Goal: Information Seeking & Learning: Learn about a topic

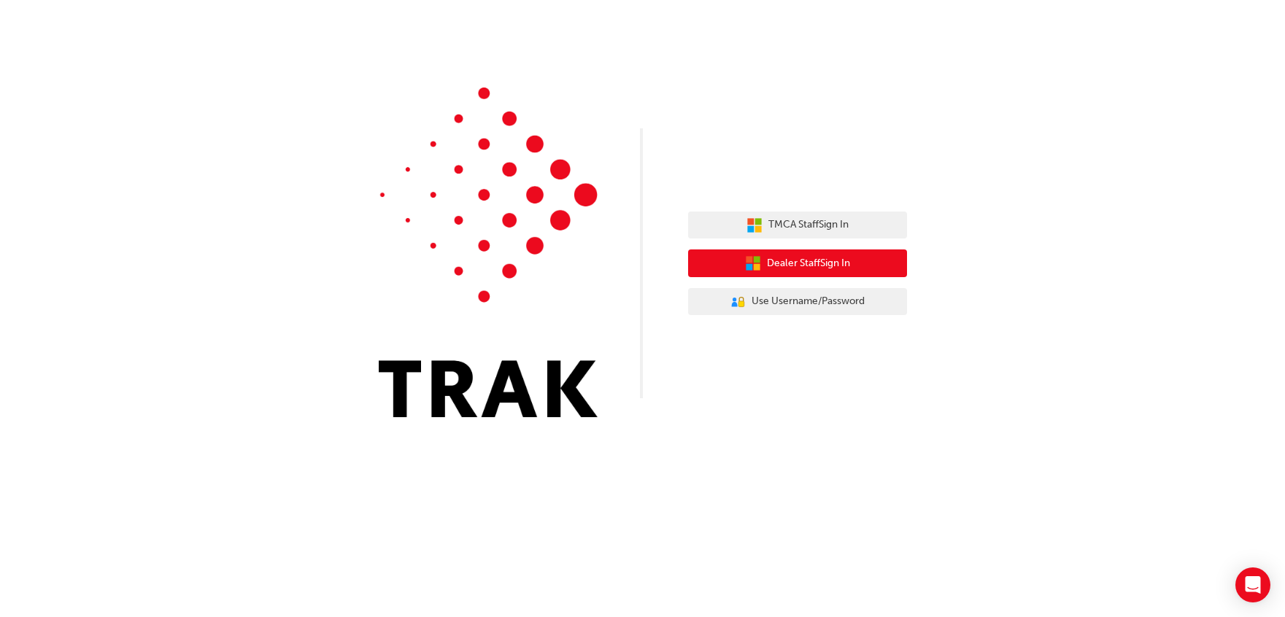
click at [781, 268] on span "Dealer Staff Sign In" at bounding box center [808, 263] width 83 height 17
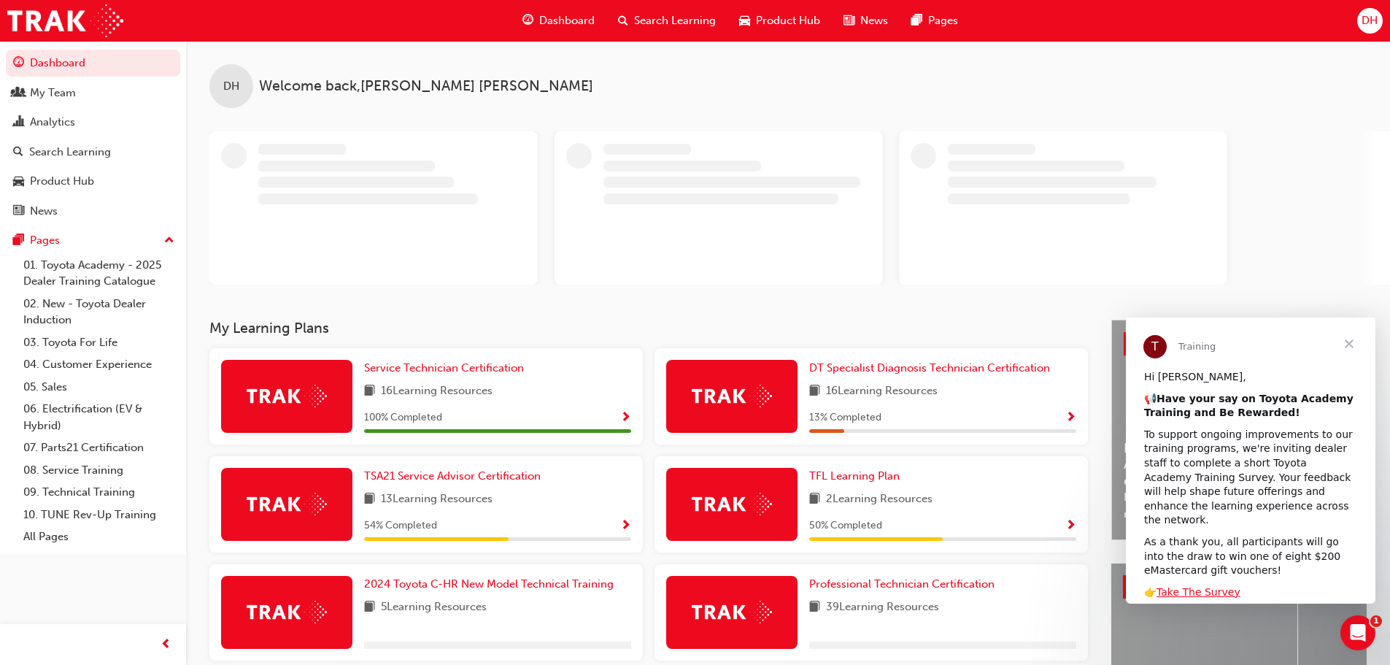
click at [679, 23] on span "Search Learning" at bounding box center [675, 20] width 82 height 17
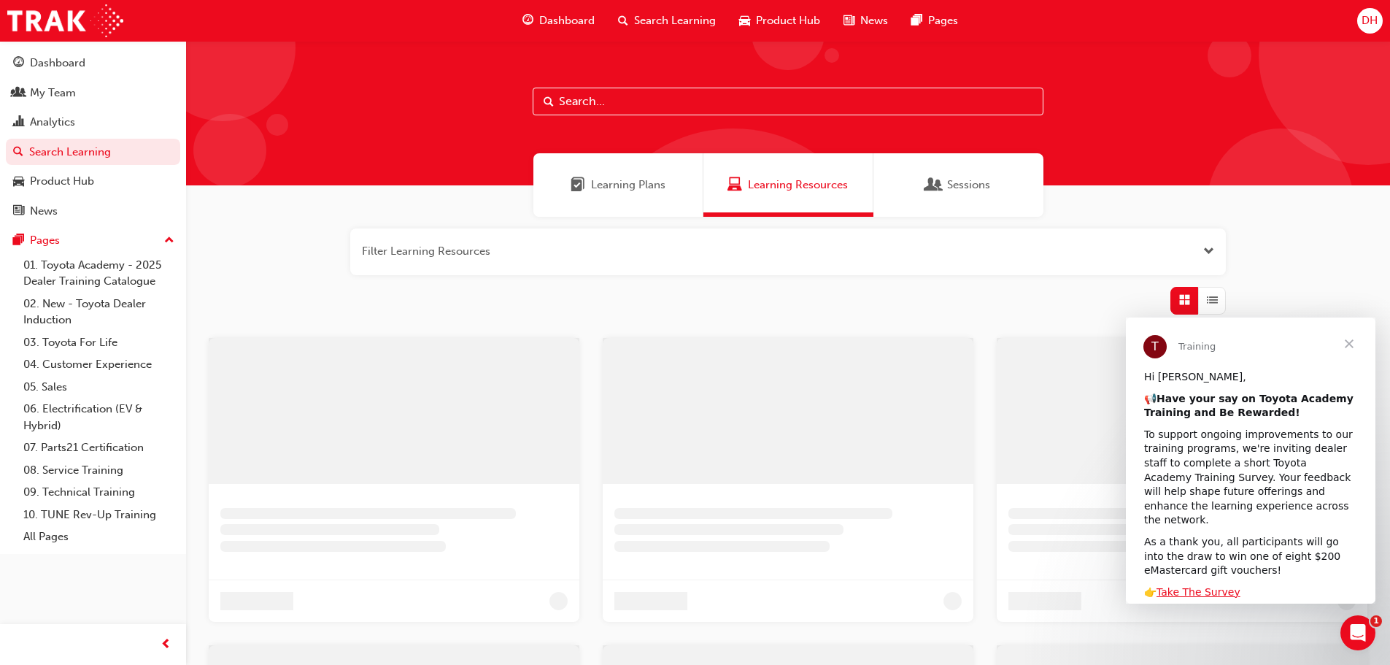
click at [625, 97] on input "text" at bounding box center [788, 102] width 511 height 28
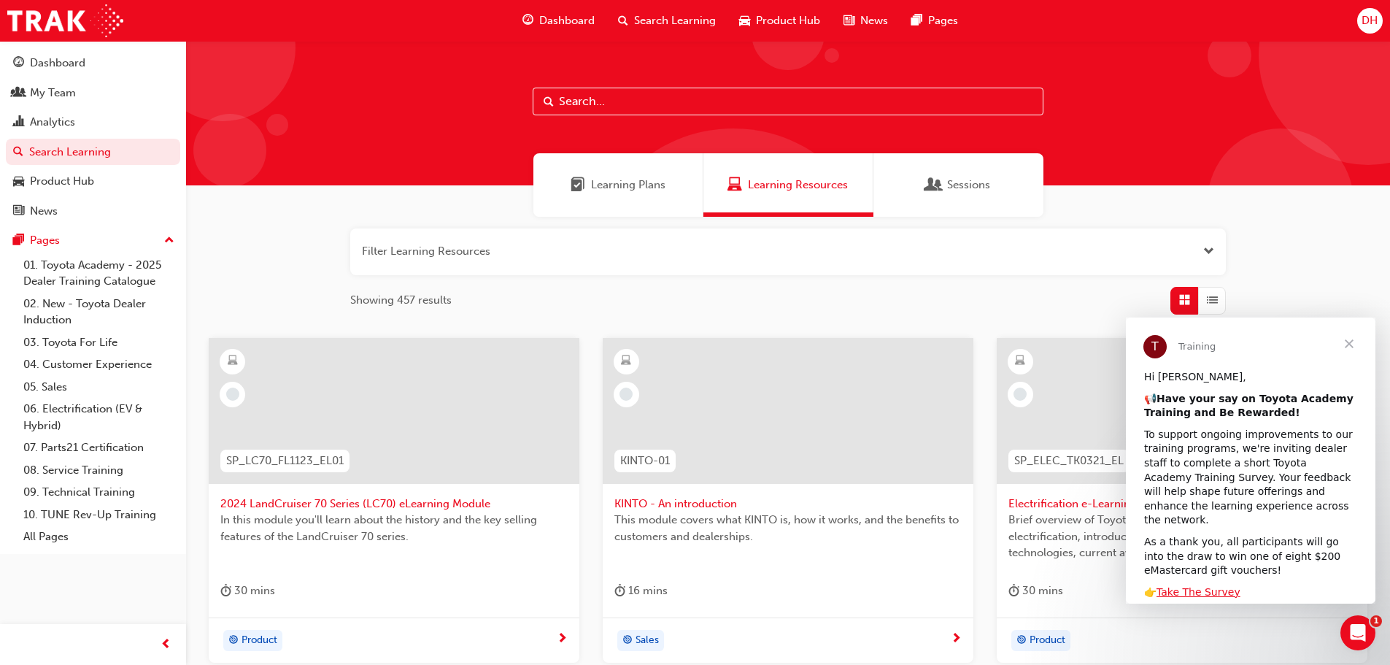
click at [625, 107] on input "text" at bounding box center [788, 102] width 511 height 28
paste input "Technical Advisor"
type input "Technical Advisor"
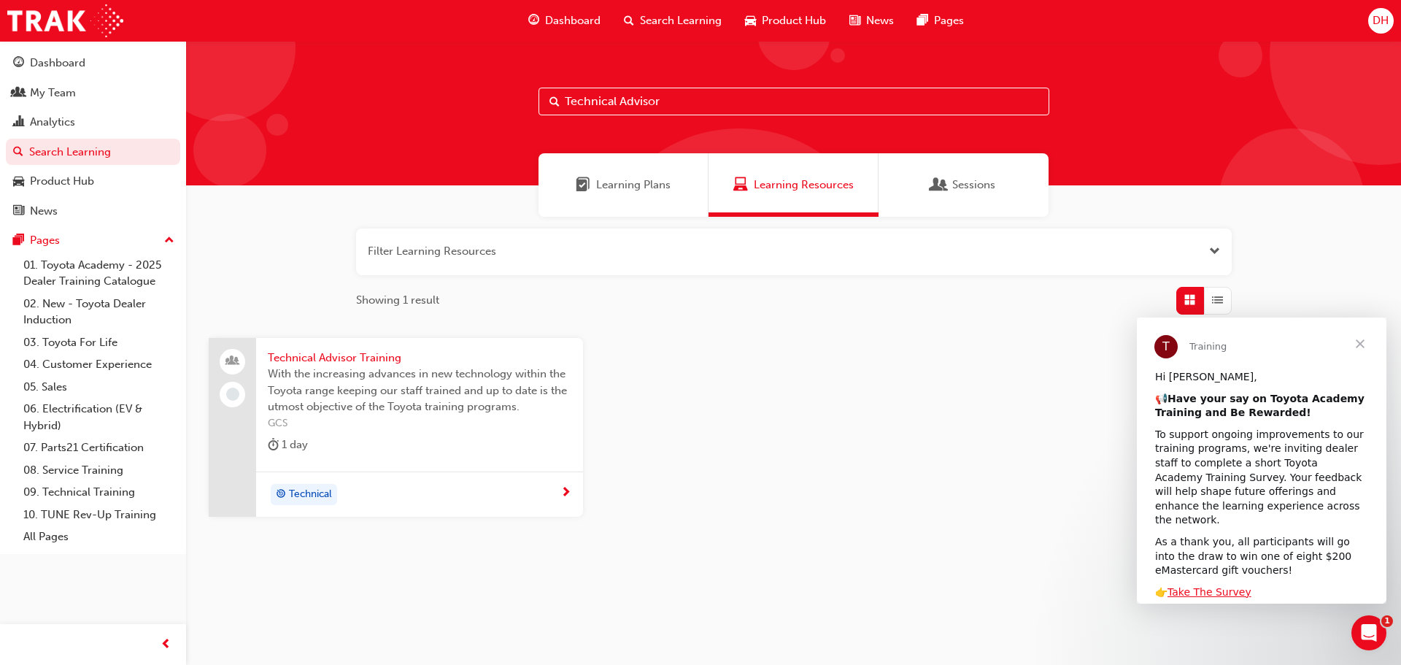
click at [326, 360] on span "Technical Advisor Training" at bounding box center [420, 357] width 304 height 17
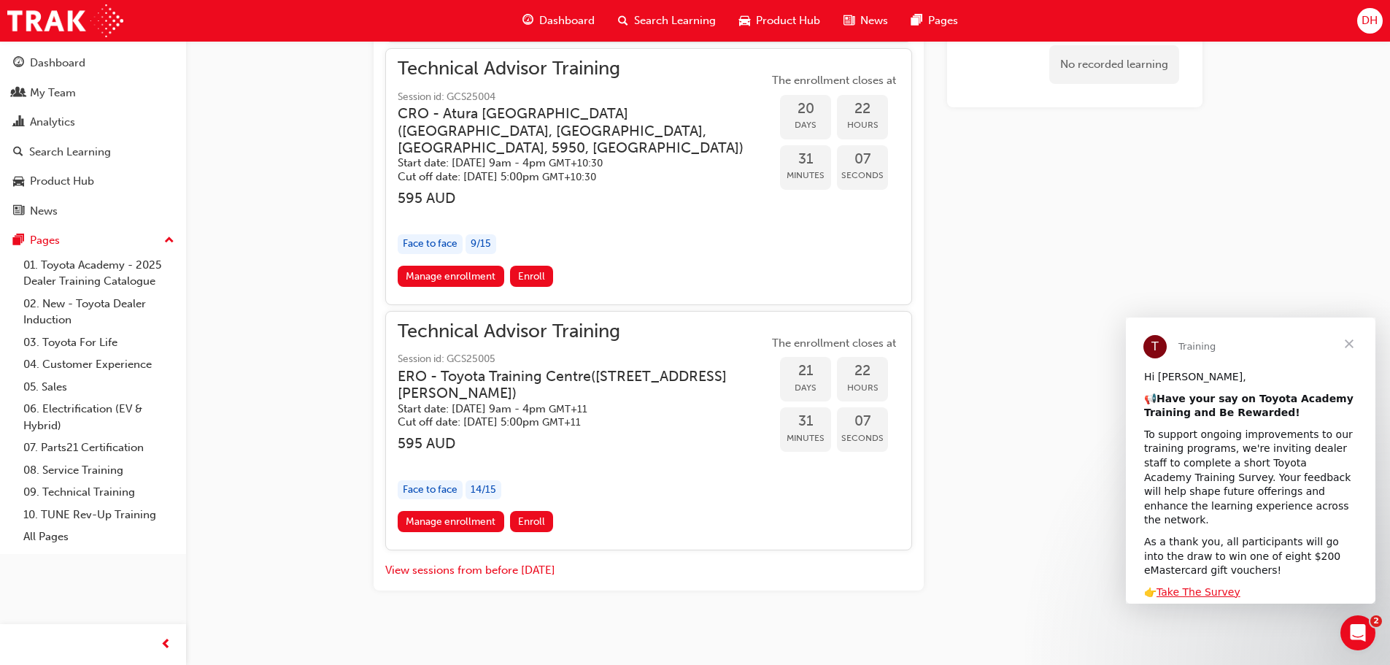
scroll to position [1413, 0]
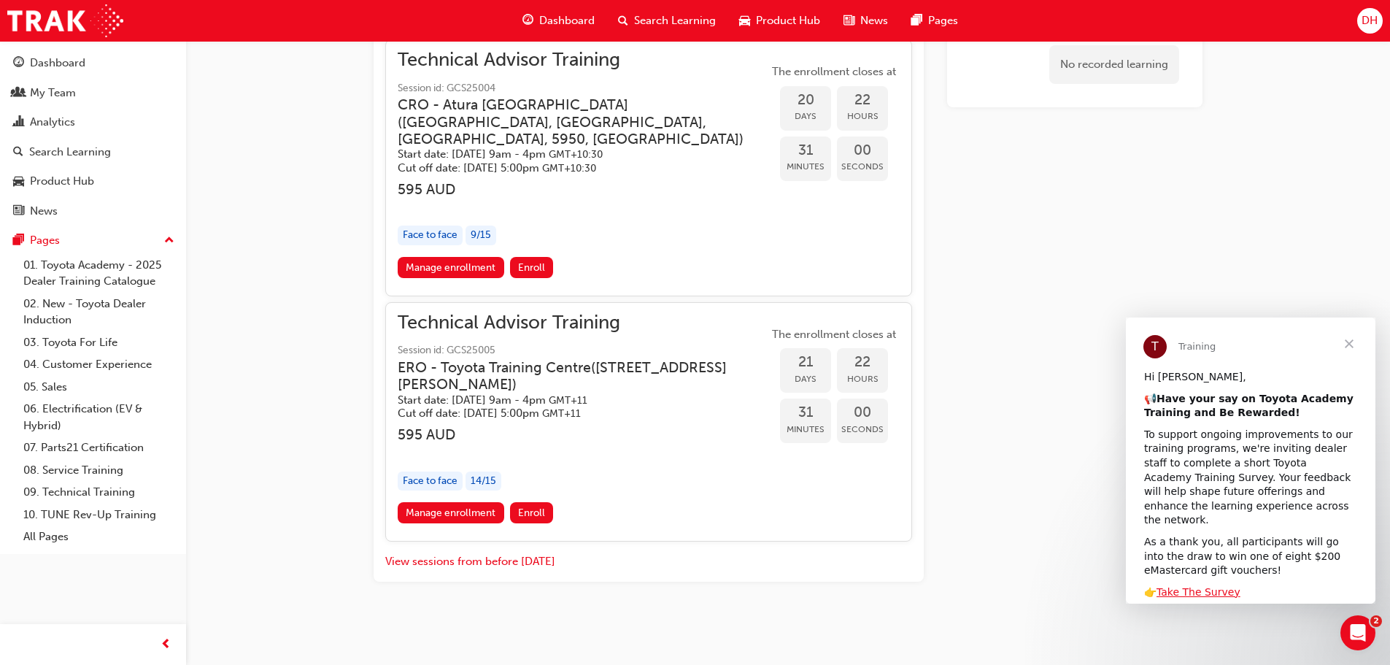
click at [542, 325] on span "Technical Advisor Training" at bounding box center [583, 322] width 371 height 17
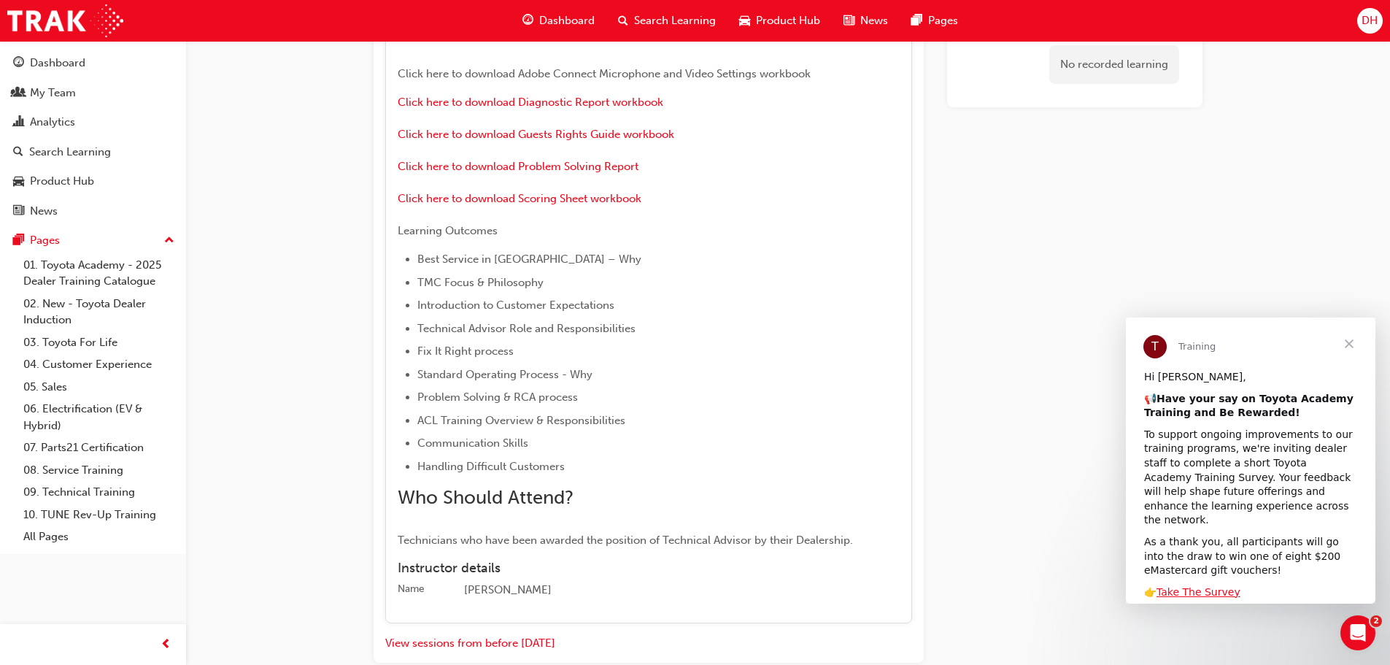
scroll to position [2215, 0]
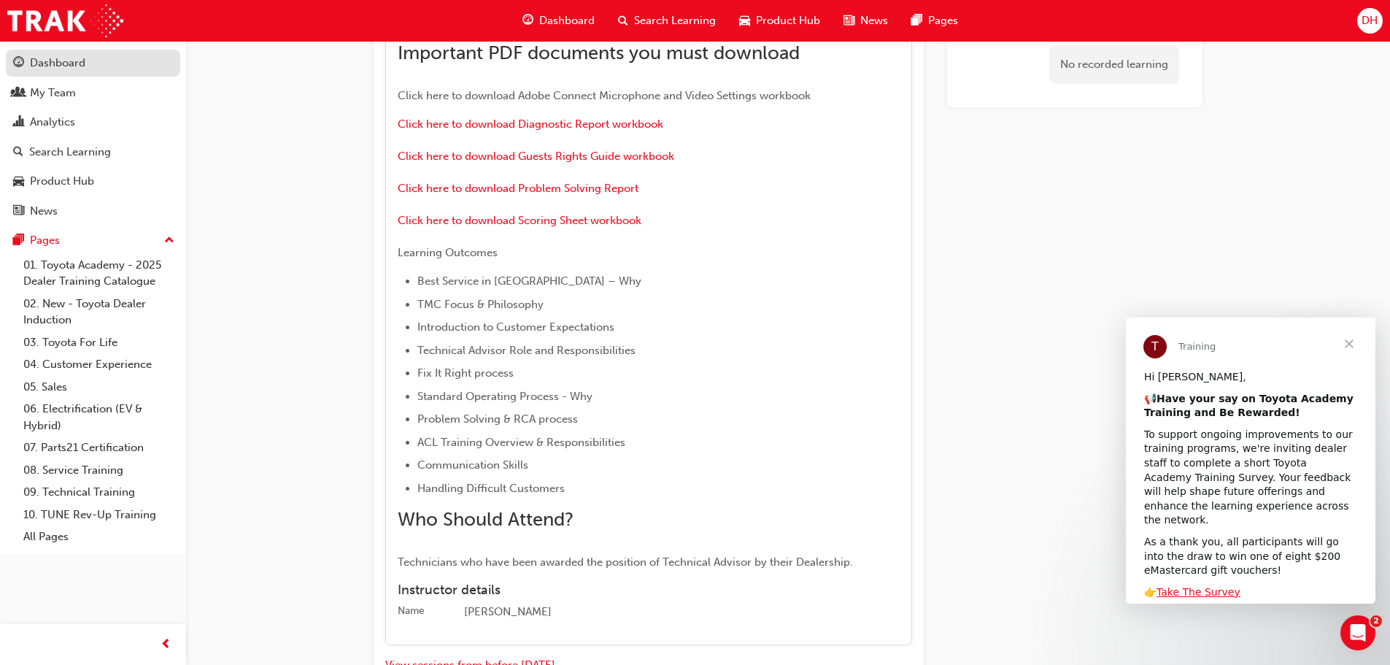
click at [61, 66] on div "Dashboard" at bounding box center [57, 63] width 55 height 17
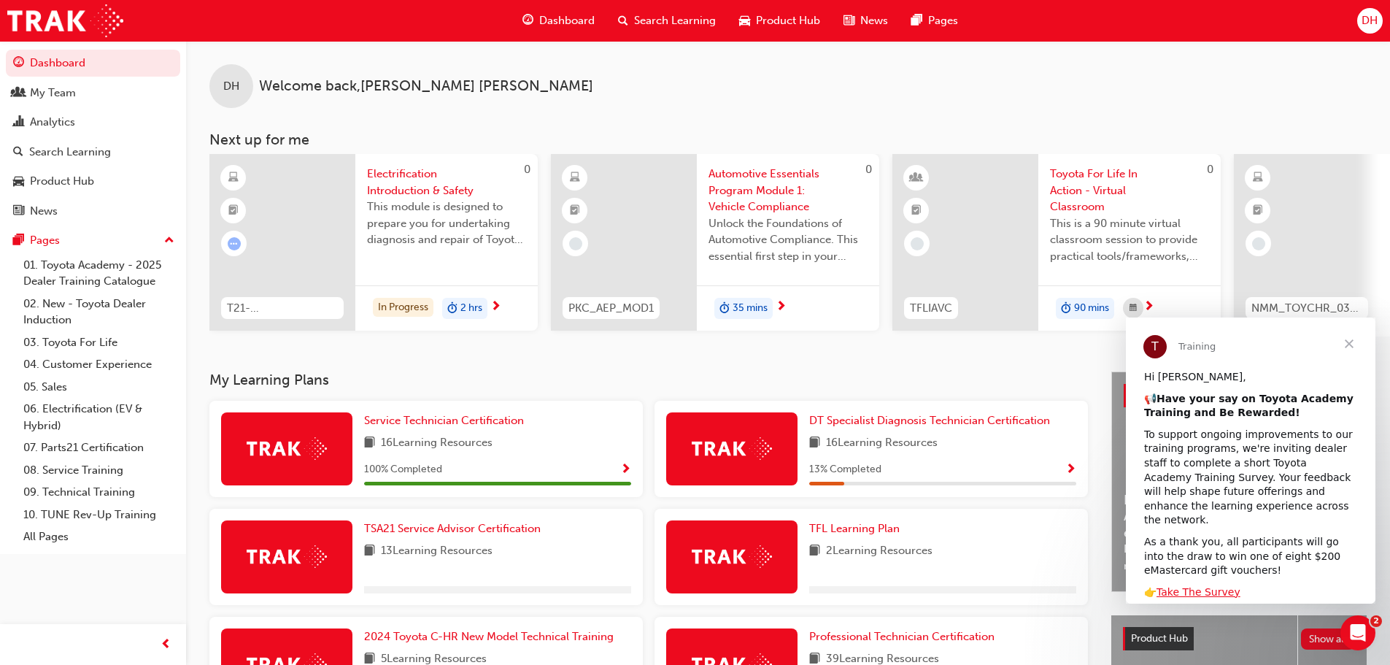
click at [1284, 349] on span "Close" at bounding box center [1349, 343] width 53 height 53
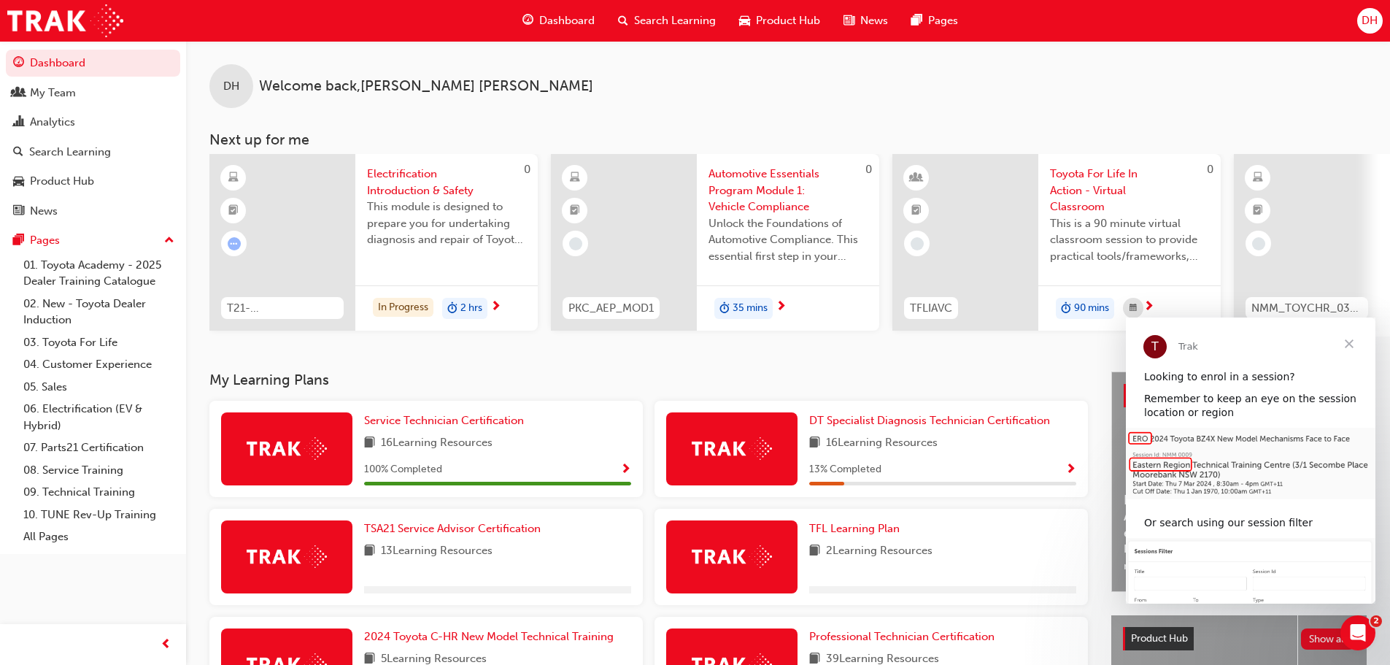
click at [1284, 347] on span "Close" at bounding box center [1349, 343] width 53 height 53
click at [1284, 346] on span "Close" at bounding box center [1349, 343] width 53 height 53
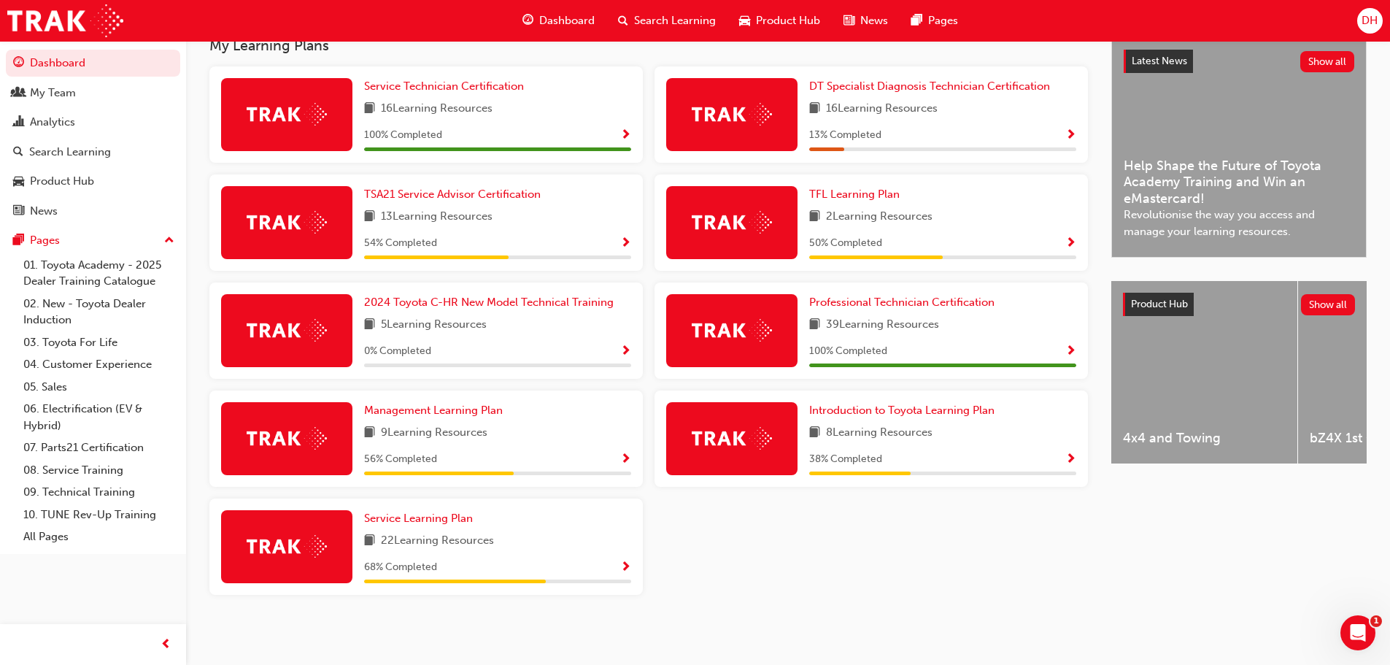
scroll to position [341, 0]
